Goal: Task Accomplishment & Management: Complete application form

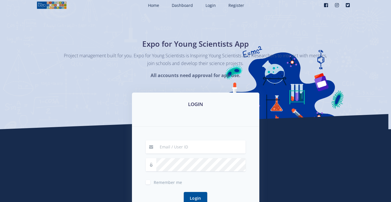
scroll to position [12, 0]
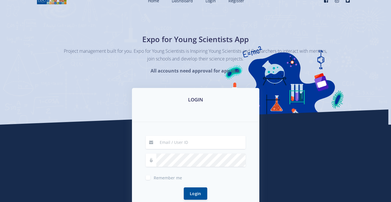
click at [212, 144] on input at bounding box center [200, 142] width 89 height 13
type input "[EMAIL_ADDRESS][DOMAIN_NAME]"
click at [195, 193] on button "Login" at bounding box center [195, 193] width 23 height 12
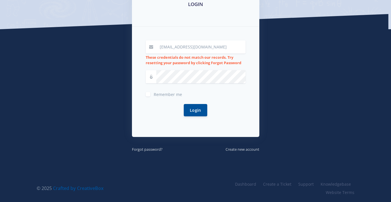
scroll to position [107, 0]
click at [210, 54] on div "olu.faithn@icloud.com These credentials do not match our records. Try resetting…" at bounding box center [196, 53] width 100 height 25
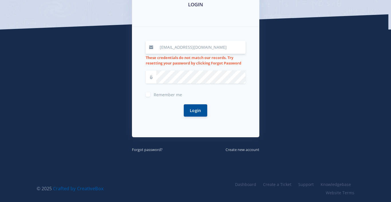
click at [213, 44] on input "olu.faithn@icloud.com" at bounding box center [200, 47] width 89 height 13
click at [191, 110] on button "Login" at bounding box center [195, 110] width 23 height 12
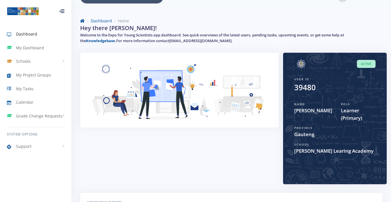
scroll to position [13, 0]
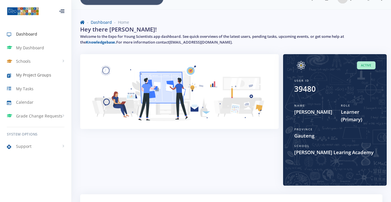
click at [50, 70] on link "My Project Groups" at bounding box center [35, 74] width 71 height 13
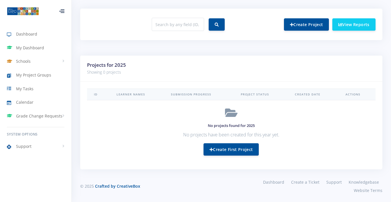
scroll to position [223, 0]
click at [224, 148] on link "Create First Project" at bounding box center [231, 149] width 55 height 12
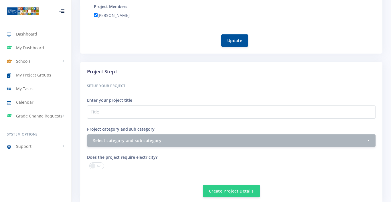
scroll to position [149, 0]
